Goal: Task Accomplishment & Management: Manage account settings

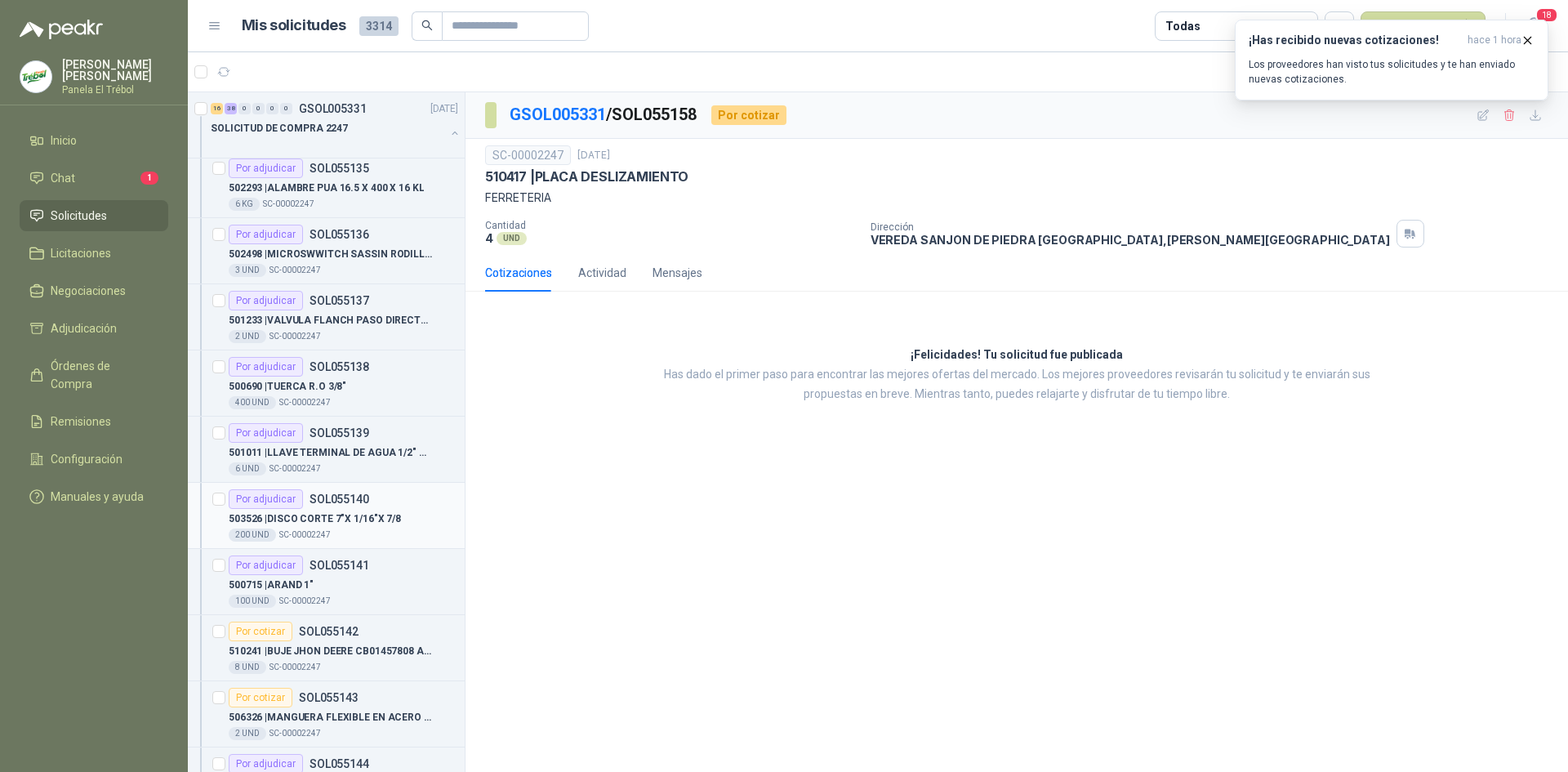
scroll to position [2234, 0]
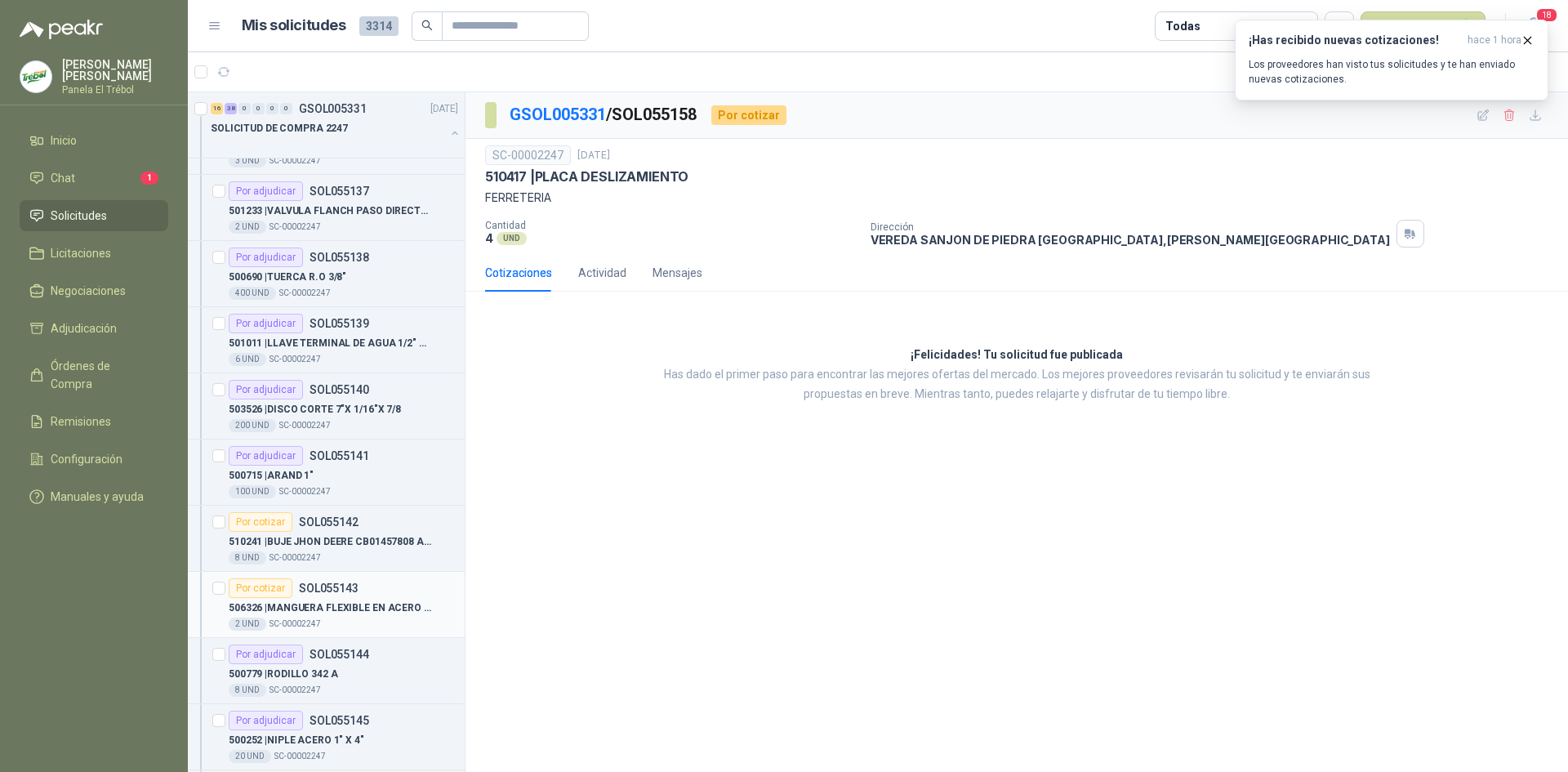
click at [319, 608] on p "506326 | MANGUERA FLEXIBLE EN ACERO INOXIDABLE 1"X 0.60 MTS ACOP.HH1.1/16 RECTO…" at bounding box center [330, 608] width 203 height 15
